Goal: Check status

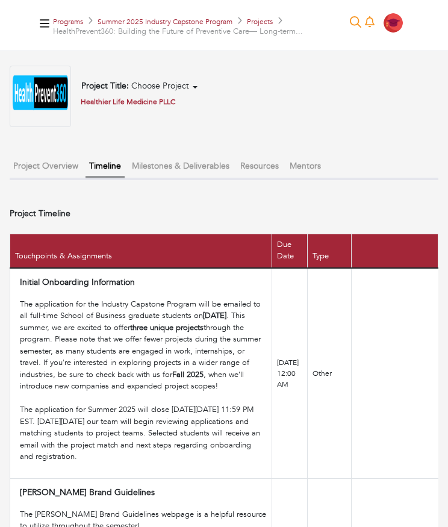
scroll to position [851, 0]
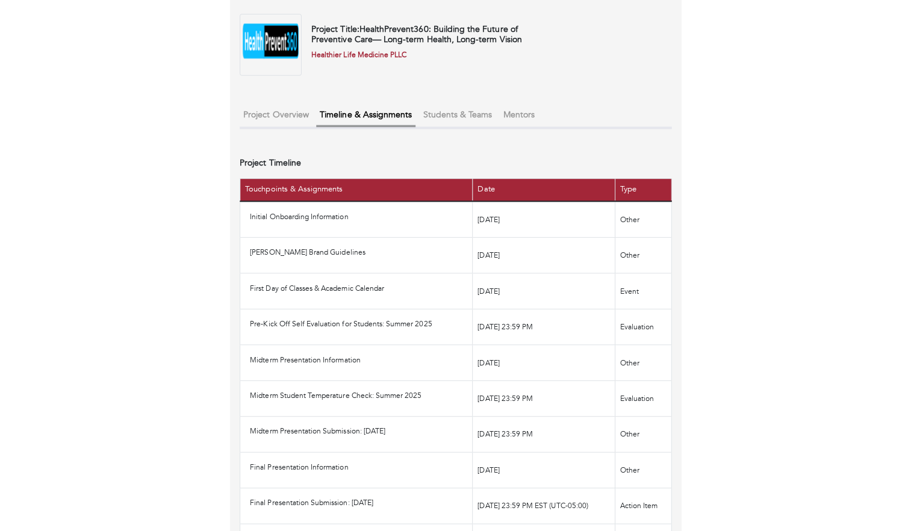
scroll to position [96, 0]
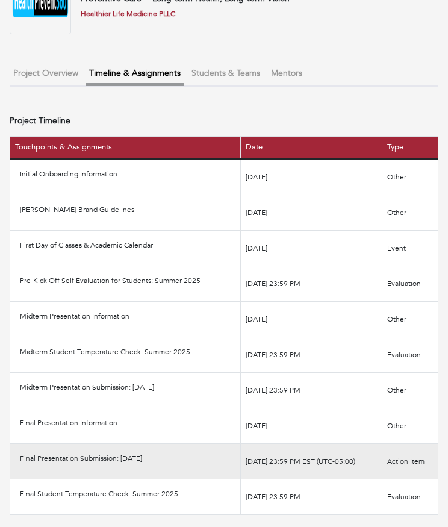
click at [129, 452] on td "Final Presentation Submission: [DATE]" at bounding box center [125, 461] width 231 height 36
click at [117, 471] on td "Final Presentation Submission: [DATE]" at bounding box center [125, 461] width 231 height 36
click at [426, 459] on td "Action Item" at bounding box center [410, 461] width 56 height 36
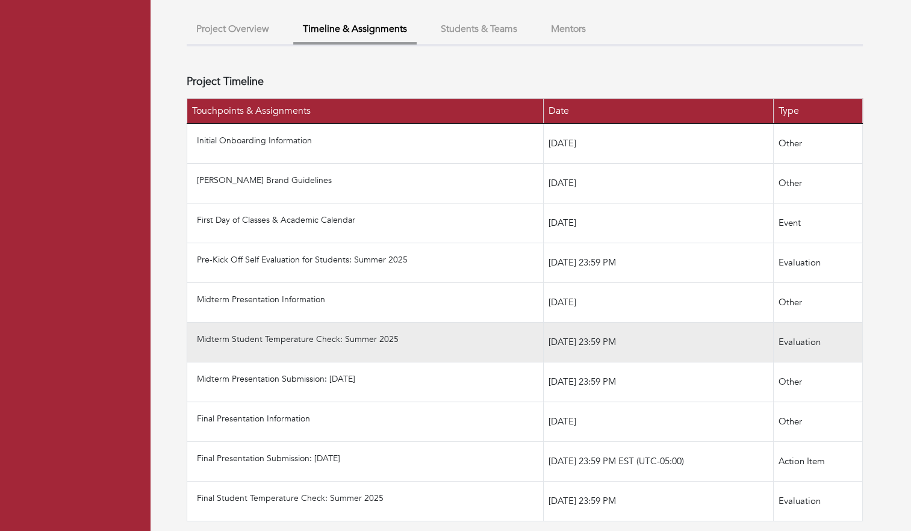
scroll to position [159, 0]
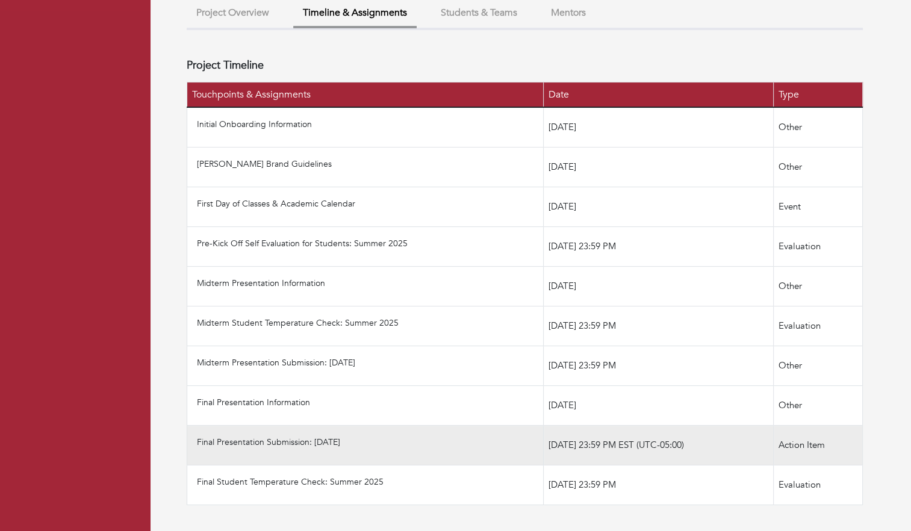
click at [332, 442] on p "Final Presentation Submission: [DATE]" at bounding box center [367, 442] width 341 height 13
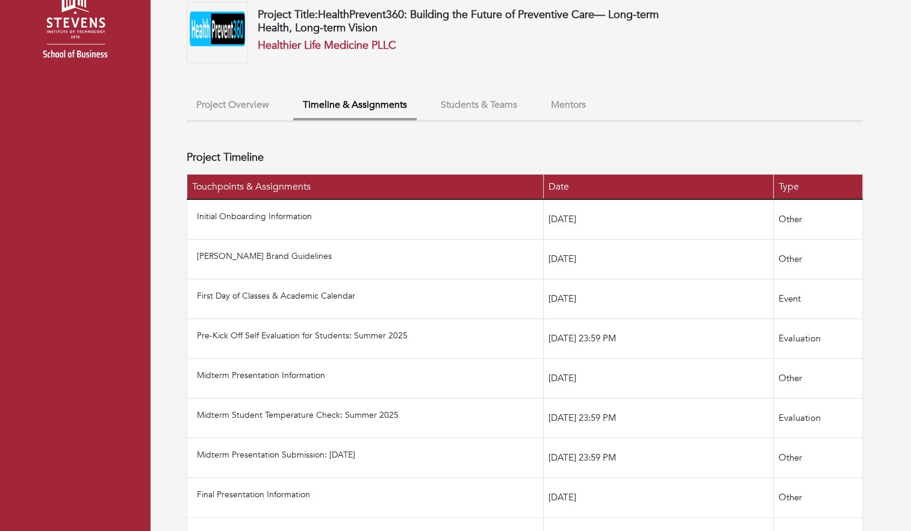
scroll to position [0, 0]
